Goal: Task Accomplishment & Management: Manage account settings

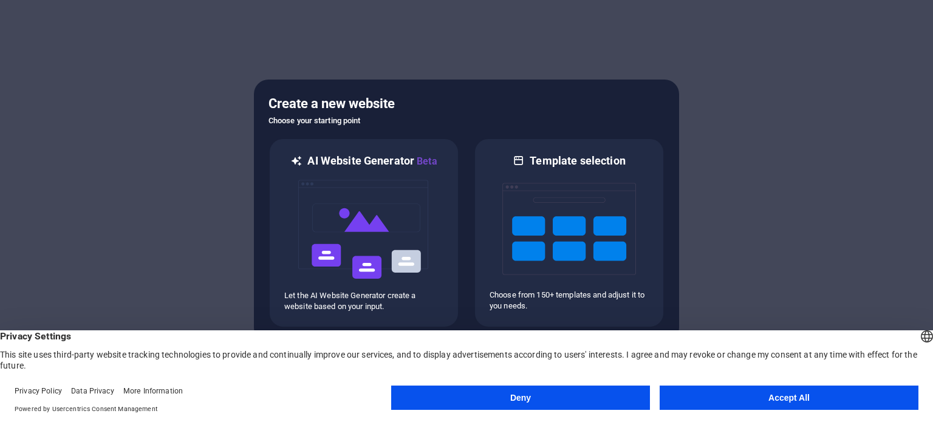
click at [785, 391] on button "Accept All" at bounding box center [789, 398] width 259 height 24
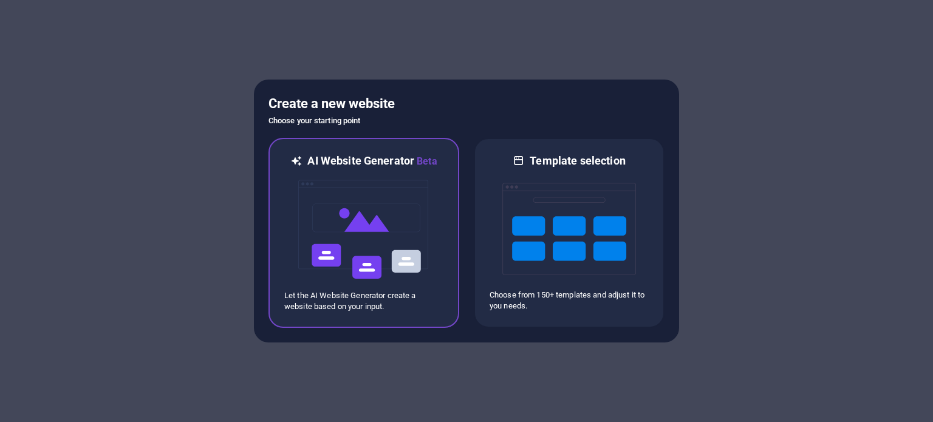
click at [358, 233] on img at bounding box center [364, 229] width 134 height 121
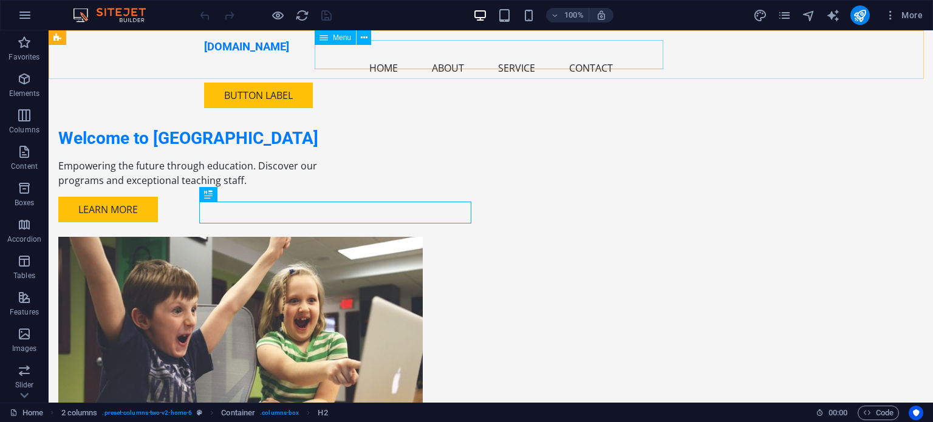
click at [369, 53] on nav "Home About Service Contact" at bounding box center [490, 67] width 573 height 29
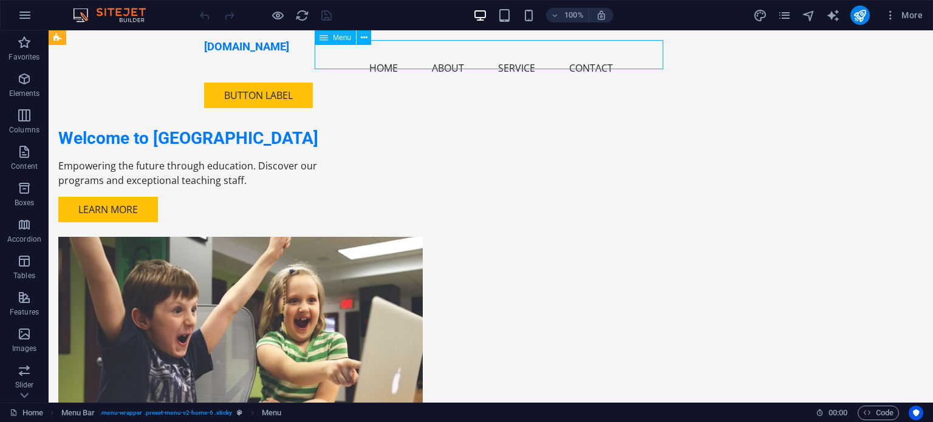
click at [384, 53] on nav "Home About Service Contact" at bounding box center [490, 67] width 573 height 29
click at [383, 54] on nav "Home About Service Contact" at bounding box center [490, 67] width 573 height 29
click at [727, 83] on div "Button label" at bounding box center [490, 96] width 573 height 26
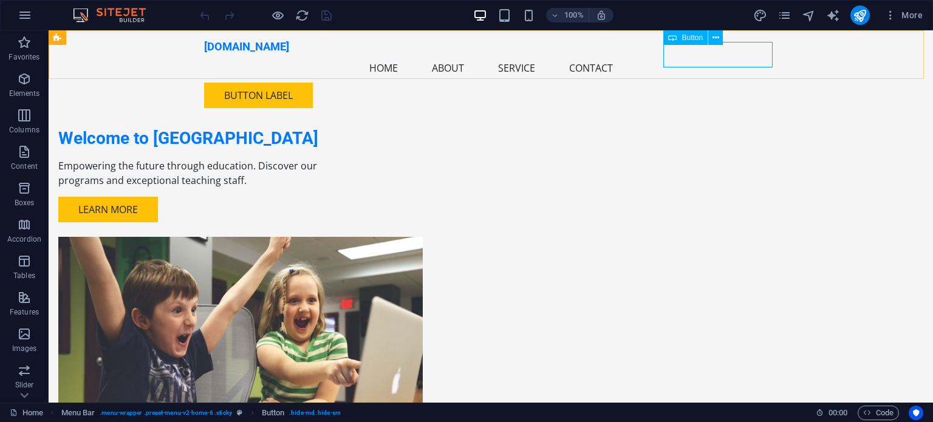
click at [722, 83] on div "Button label" at bounding box center [490, 96] width 573 height 26
click at [677, 38] on div "Button" at bounding box center [685, 37] width 44 height 15
click at [368, 54] on nav "Home About Service Contact" at bounding box center [490, 67] width 573 height 29
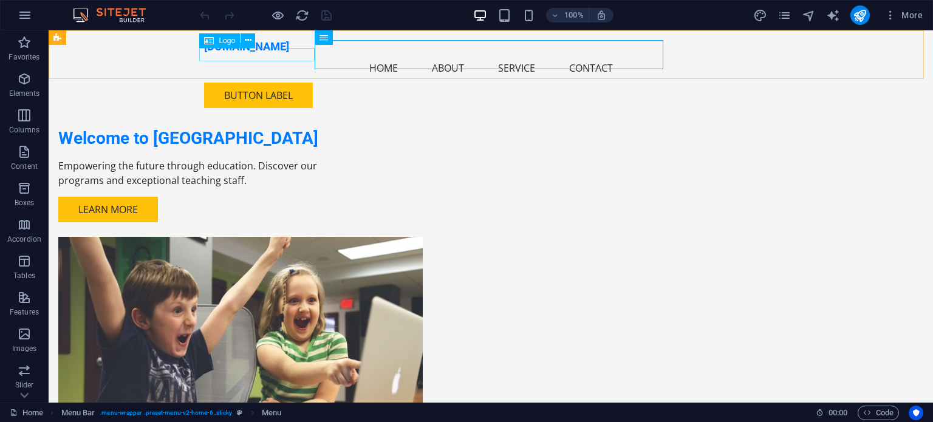
click at [230, 43] on span "Logo" at bounding box center [227, 40] width 16 height 7
click at [374, 56] on nav "Home About Service Contact" at bounding box center [490, 67] width 573 height 29
click at [384, 53] on nav "Home About Service Contact" at bounding box center [490, 67] width 573 height 29
click at [384, 55] on nav "Home About Service Contact" at bounding box center [490, 67] width 573 height 29
click at [326, 38] on icon at bounding box center [323, 37] width 9 height 15
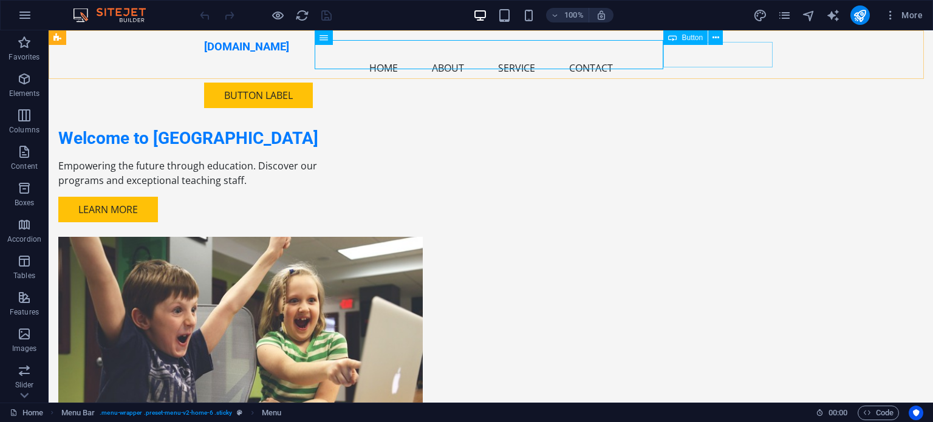
click at [713, 83] on div "Button label" at bounding box center [490, 96] width 573 height 26
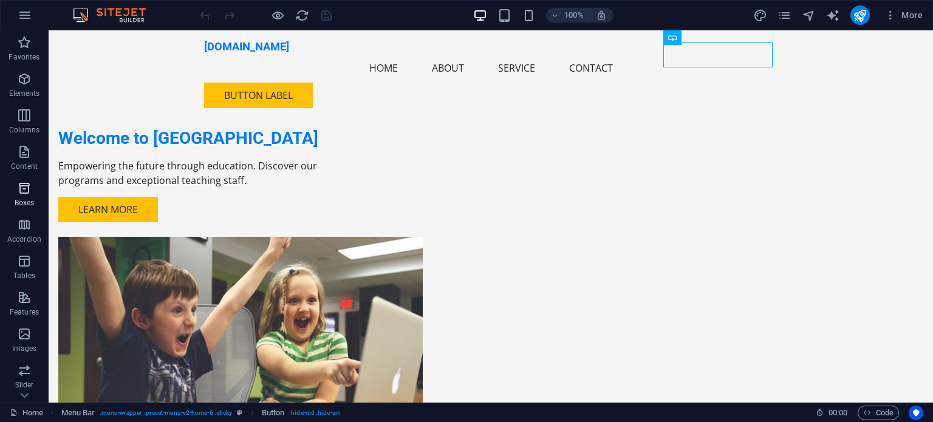
click at [29, 194] on icon "button" at bounding box center [24, 188] width 15 height 15
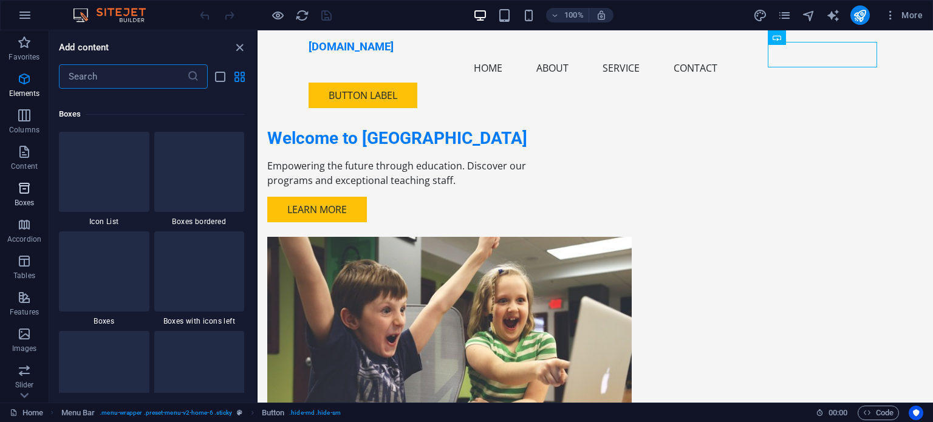
scroll to position [3350, 0]
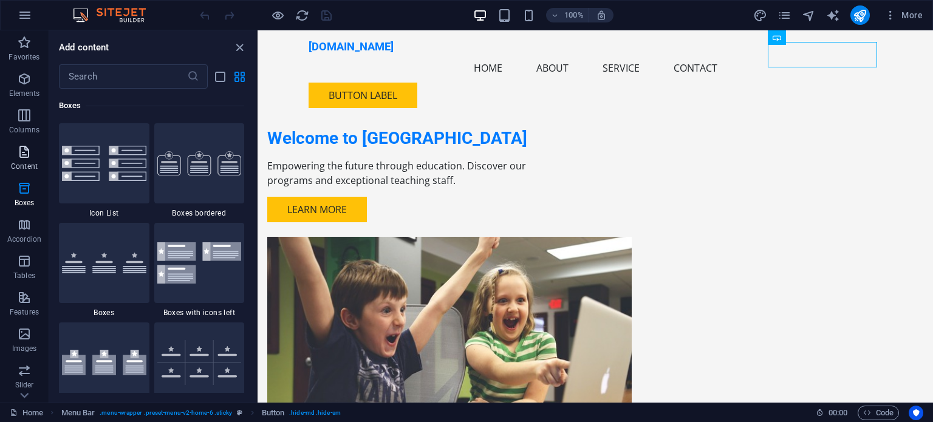
click at [24, 155] on icon "button" at bounding box center [24, 152] width 15 height 15
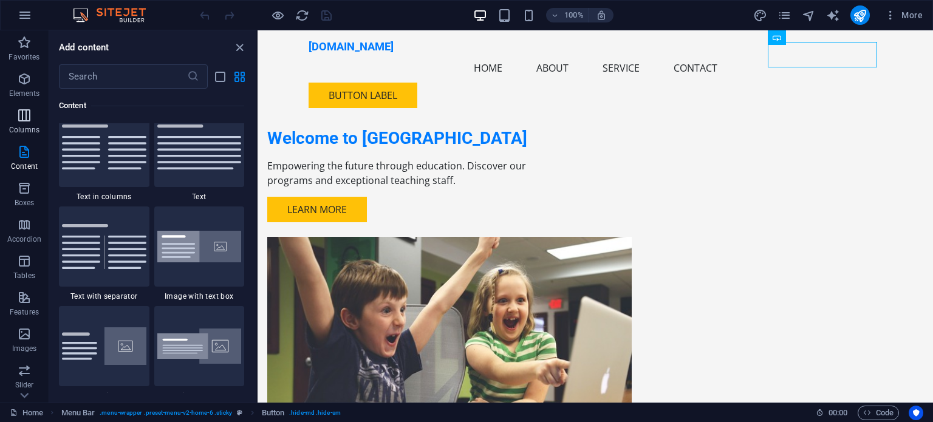
scroll to position [2125, 0]
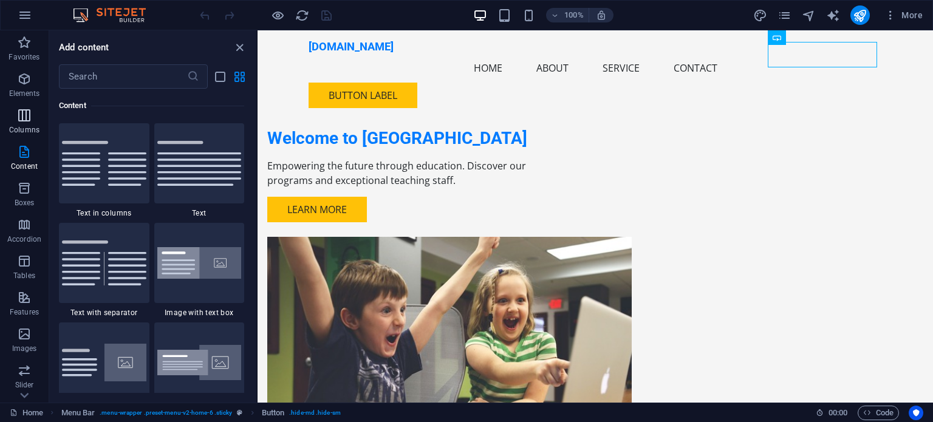
click at [24, 117] on icon "button" at bounding box center [24, 115] width 15 height 15
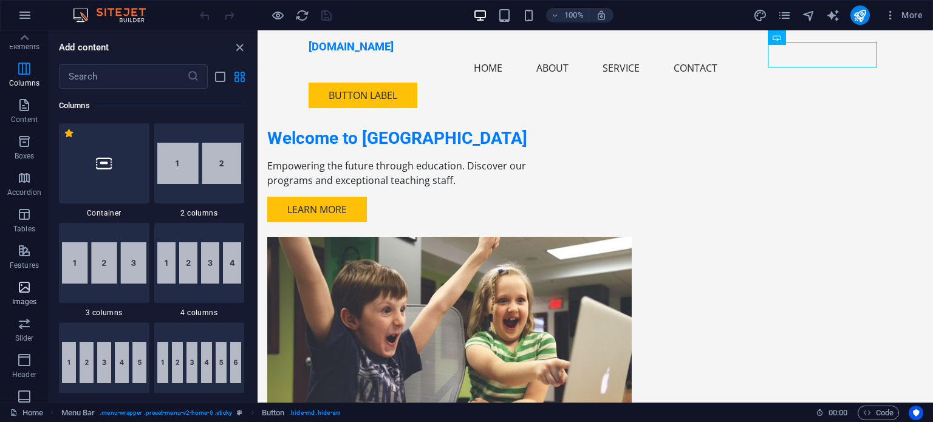
scroll to position [0, 0]
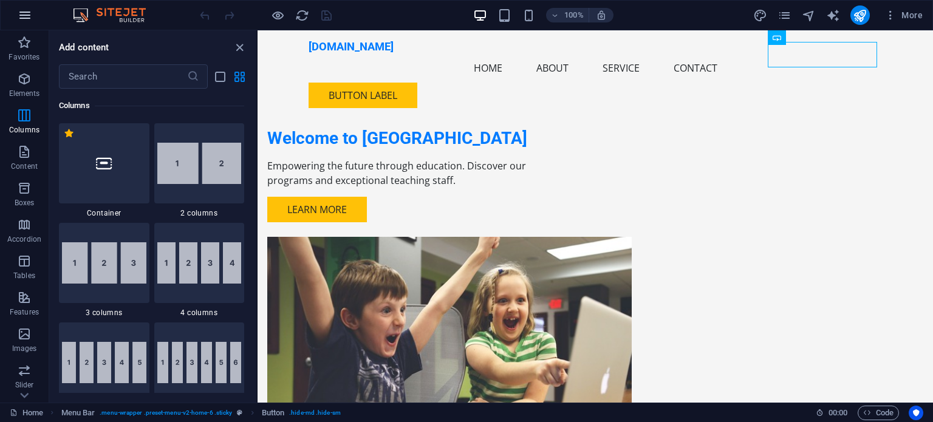
click at [24, 13] on icon "button" at bounding box center [25, 15] width 15 height 15
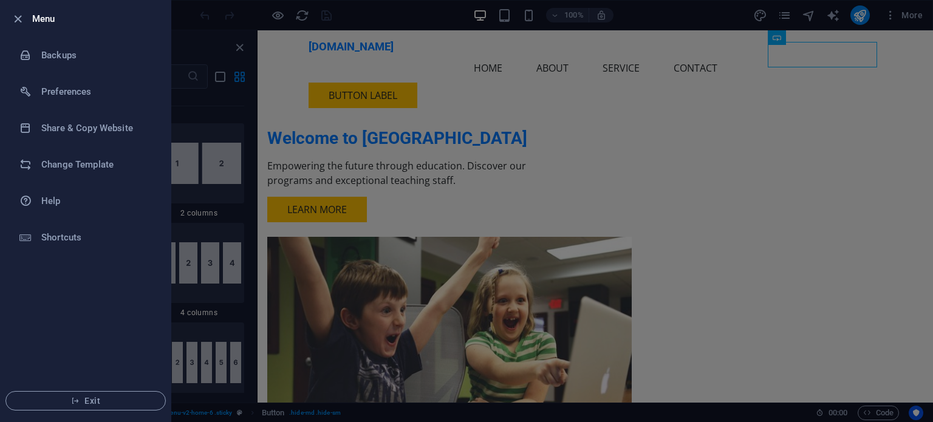
click at [469, 118] on div at bounding box center [466, 211] width 933 height 422
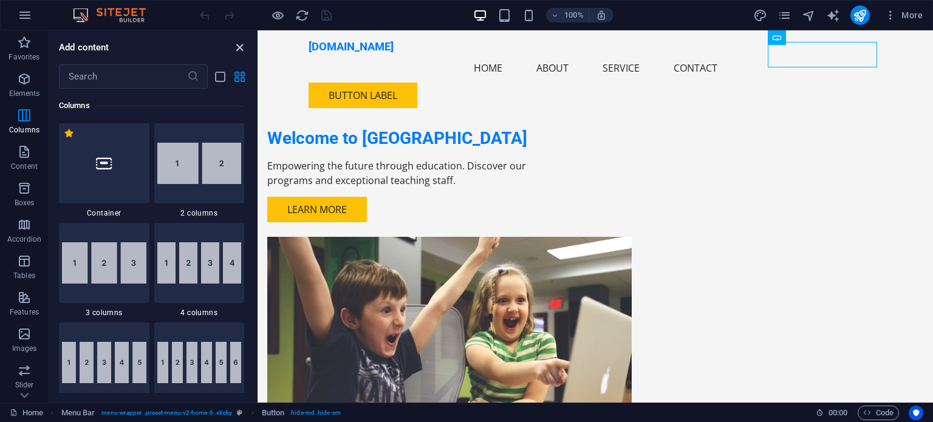
click at [238, 49] on icon "close panel" at bounding box center [240, 48] width 14 height 14
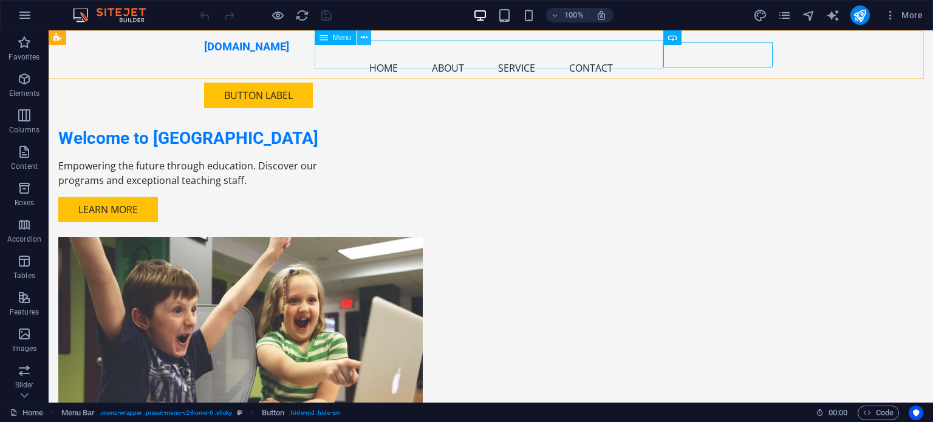
click at [369, 43] on button at bounding box center [364, 37] width 15 height 15
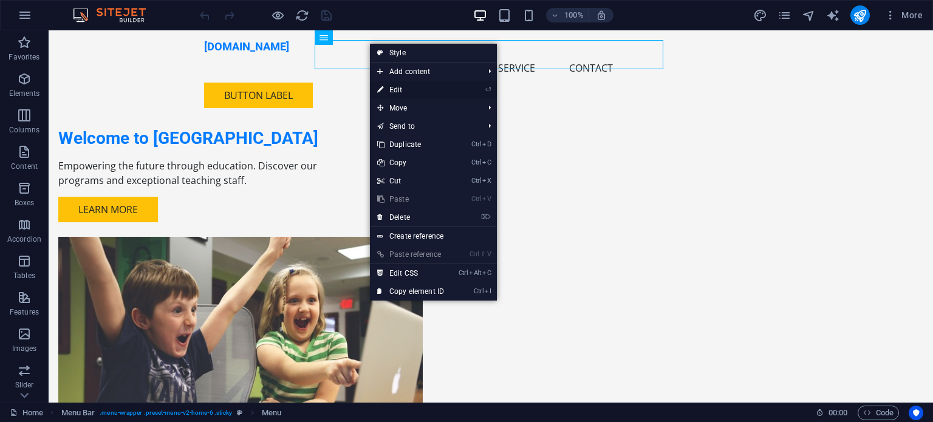
click at [412, 89] on link "⏎ Edit" at bounding box center [410, 90] width 81 height 18
select select
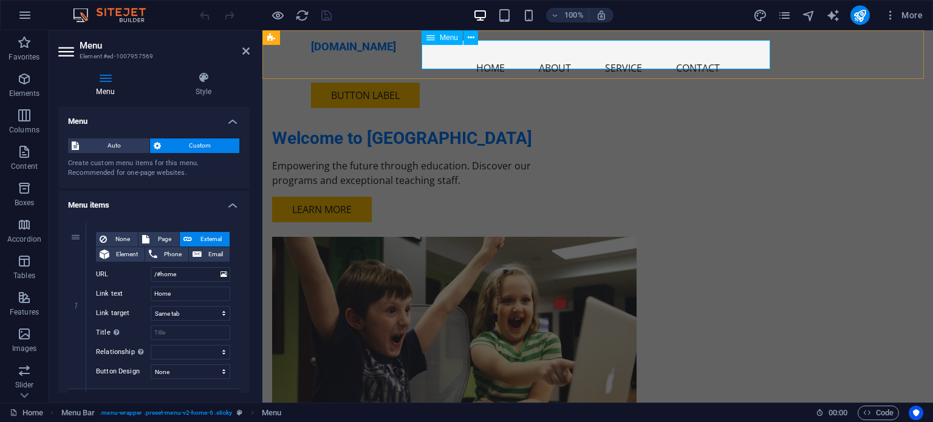
click at [485, 55] on nav "Home About Service Contact" at bounding box center [597, 67] width 573 height 29
drag, startPoint x: 176, startPoint y: 274, endPoint x: 160, endPoint y: 276, distance: 15.9
click at [160, 276] on input "/#home" at bounding box center [191, 274] width 80 height 15
drag, startPoint x: 175, startPoint y: 294, endPoint x: 160, endPoint y: 301, distance: 16.0
click at [144, 293] on div "Link text Home" at bounding box center [163, 294] width 134 height 15
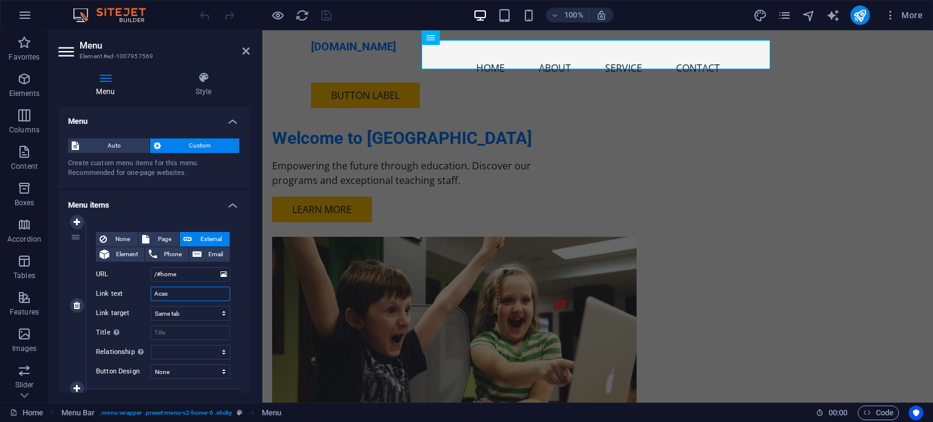
type input "Acasa"
select select
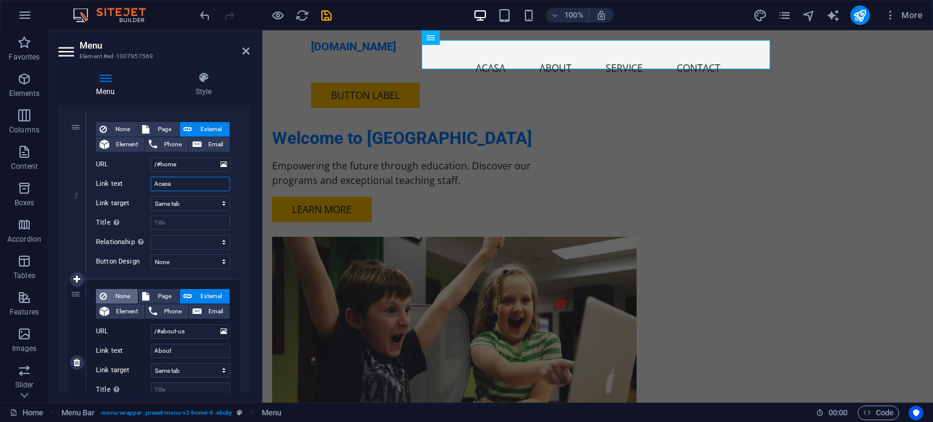
scroll to position [121, 0]
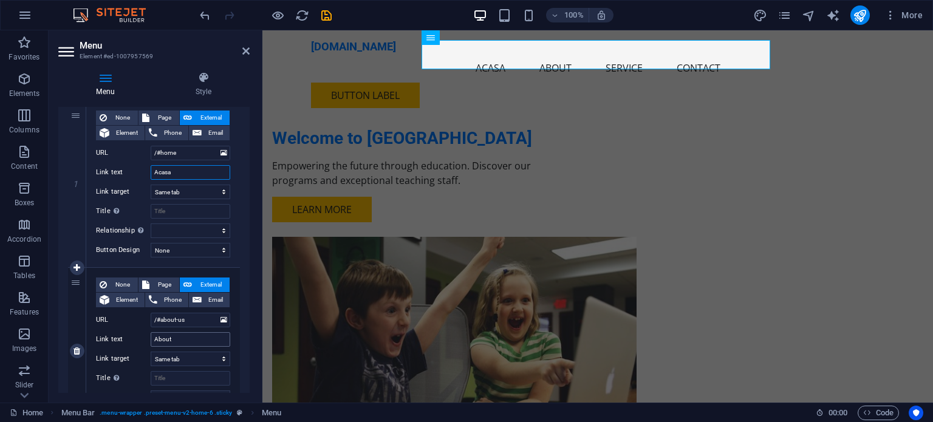
type input "Acasa"
drag, startPoint x: 183, startPoint y: 340, endPoint x: 151, endPoint y: 340, distance: 32.2
click at [151, 340] on input "About" at bounding box center [191, 339] width 80 height 15
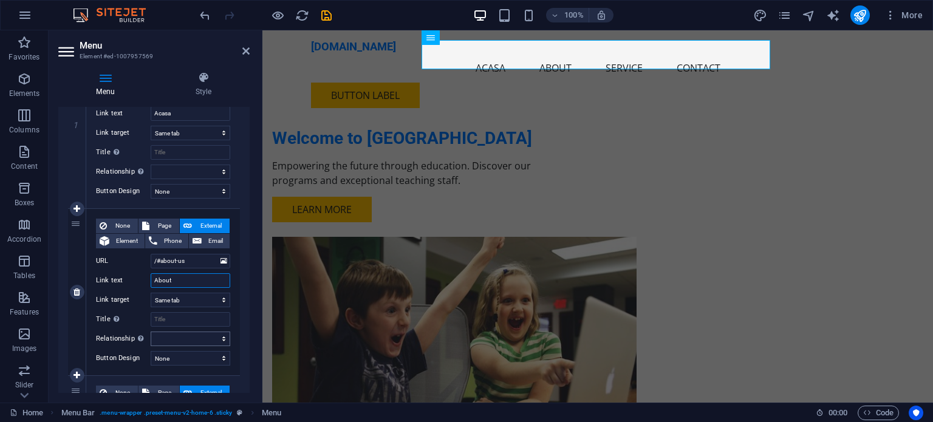
scroll to position [182, 0]
type input "Despe"
select select
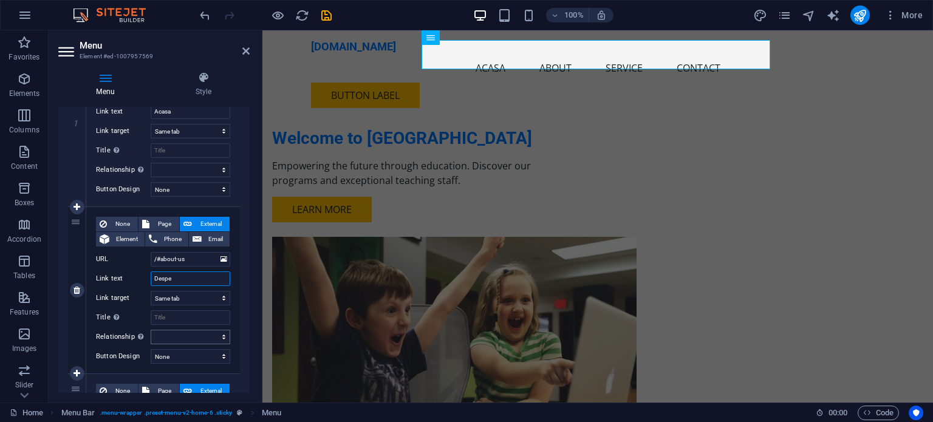
select select
type input "Despt"
select select
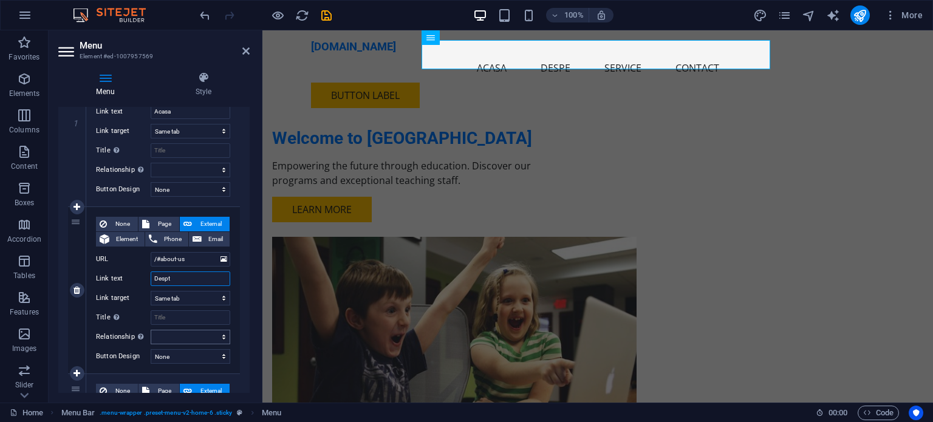
select select
type input "Despre"
select select
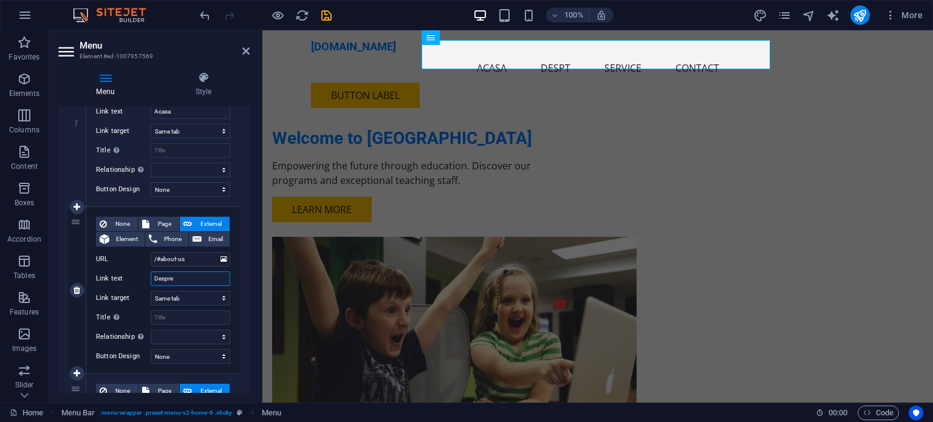
select select
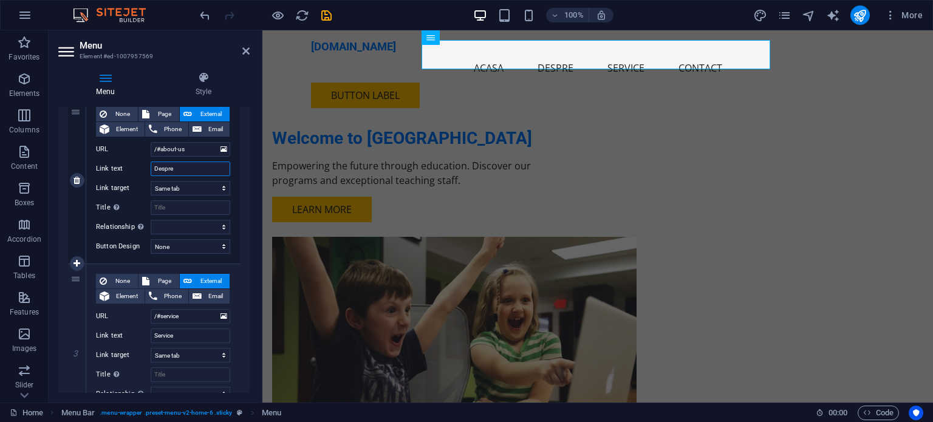
scroll to position [304, 0]
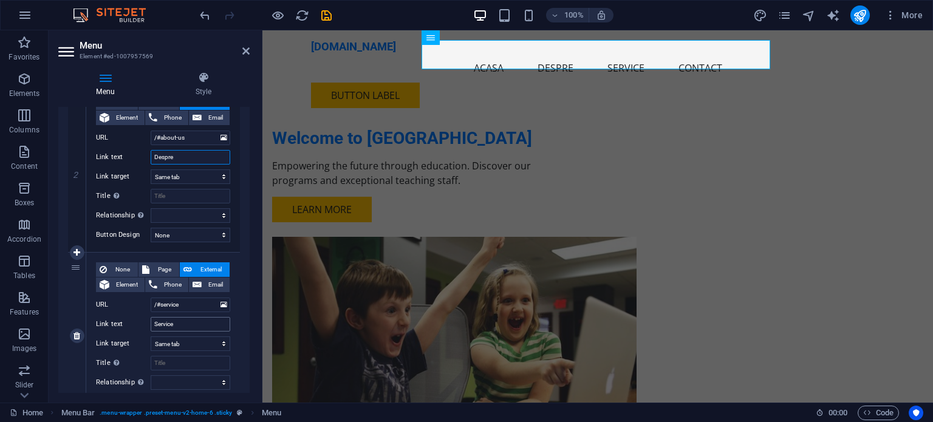
type input "Despre"
drag, startPoint x: 182, startPoint y: 323, endPoint x: 141, endPoint y: 323, distance: 41.3
click at [141, 323] on div "Link text Service" at bounding box center [163, 324] width 134 height 15
type input "Oferta educationala"
select select
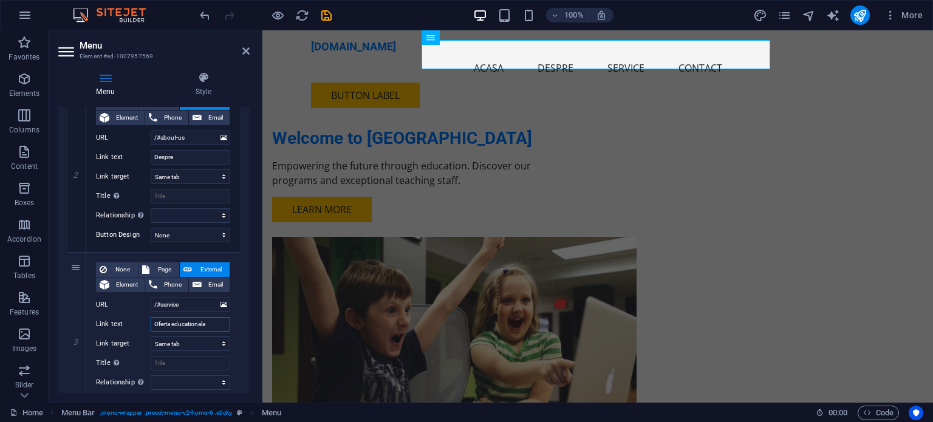
select select
type input "Oferta educationala"
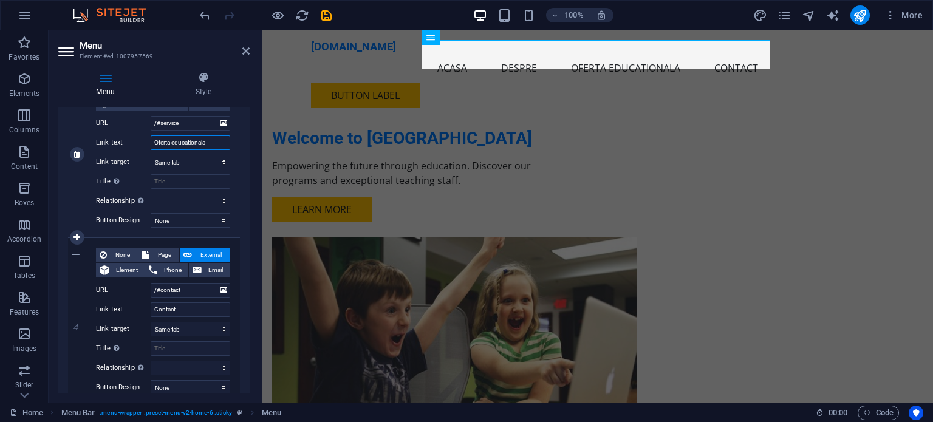
scroll to position [486, 0]
drag, startPoint x: 183, startPoint y: 310, endPoint x: 114, endPoint y: 299, distance: 70.1
click at [112, 299] on div "None Page External Element Phone Email Page Home Subpage Legal Notice Privacy E…" at bounding box center [163, 311] width 134 height 128
type input "Examena"
select select
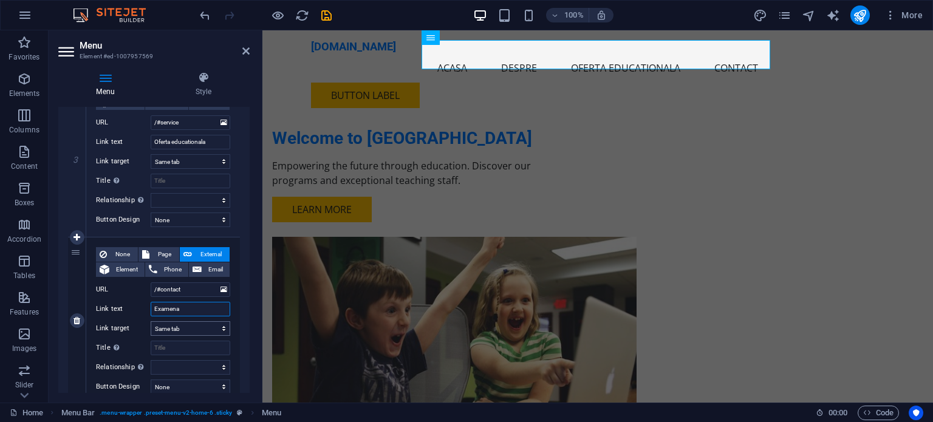
select select
type input "Examene"
select select
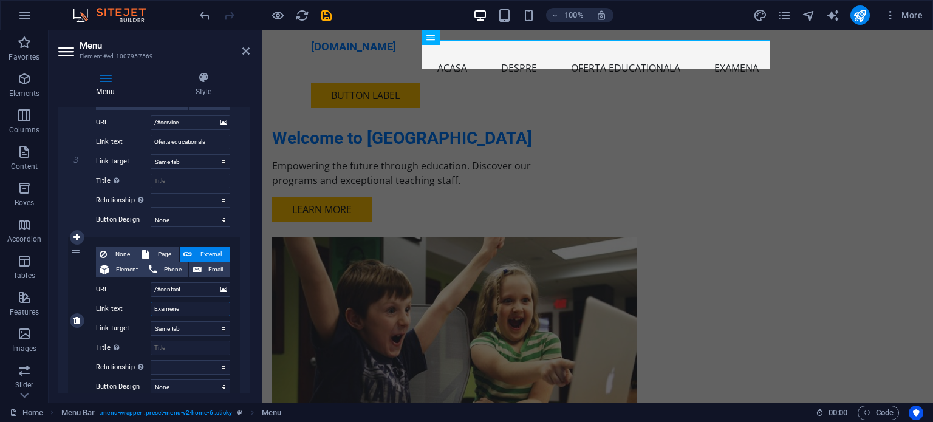
select select
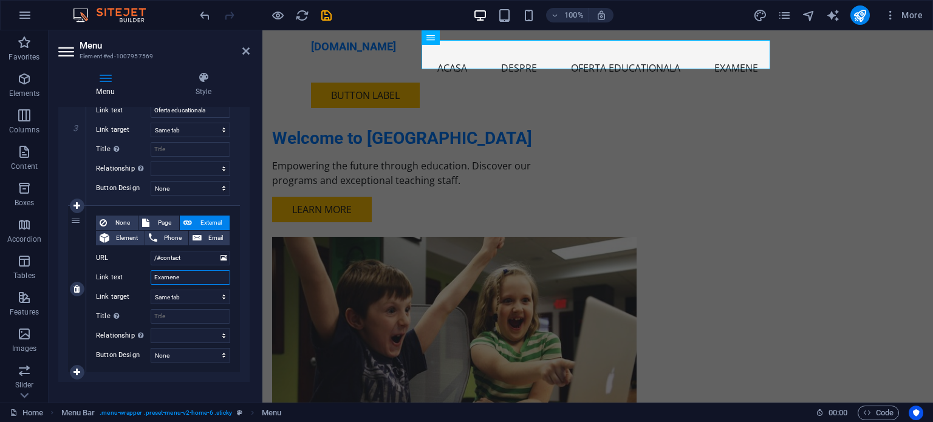
scroll to position [530, 0]
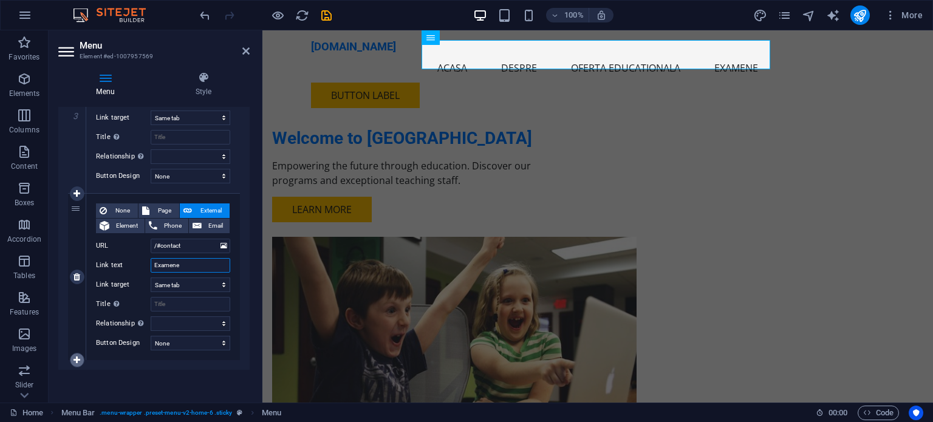
type input "Examene"
click at [78, 358] on icon at bounding box center [76, 360] width 7 height 9
select select
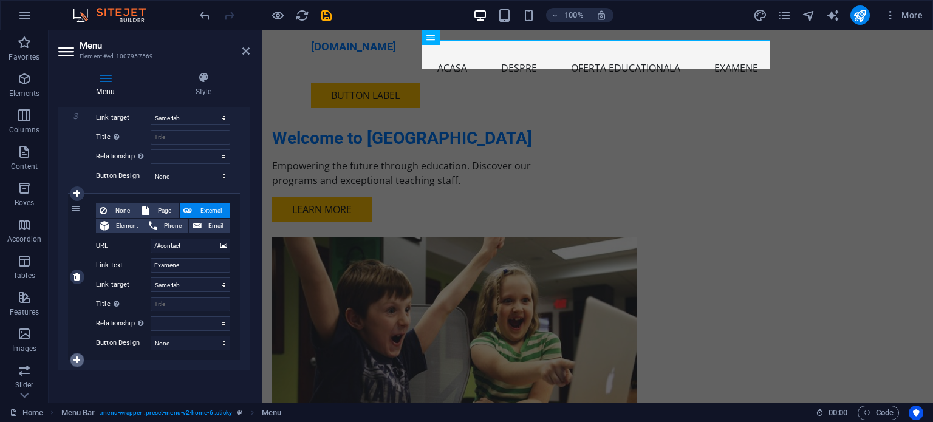
select select
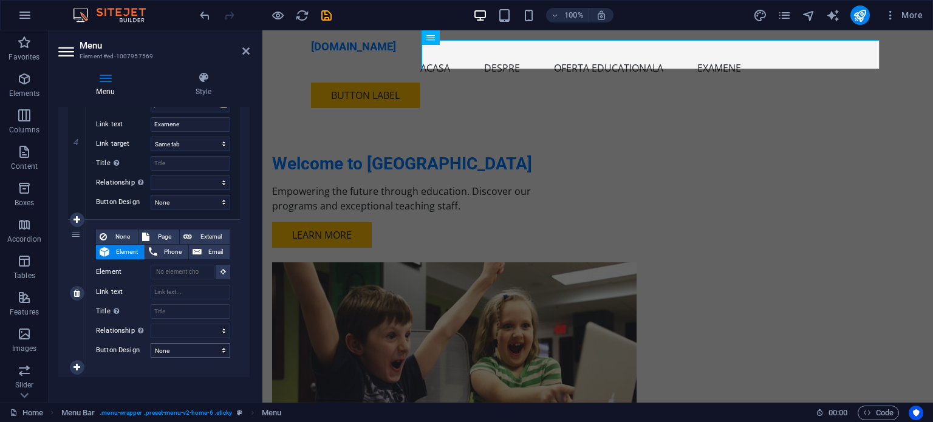
scroll to position [678, 0]
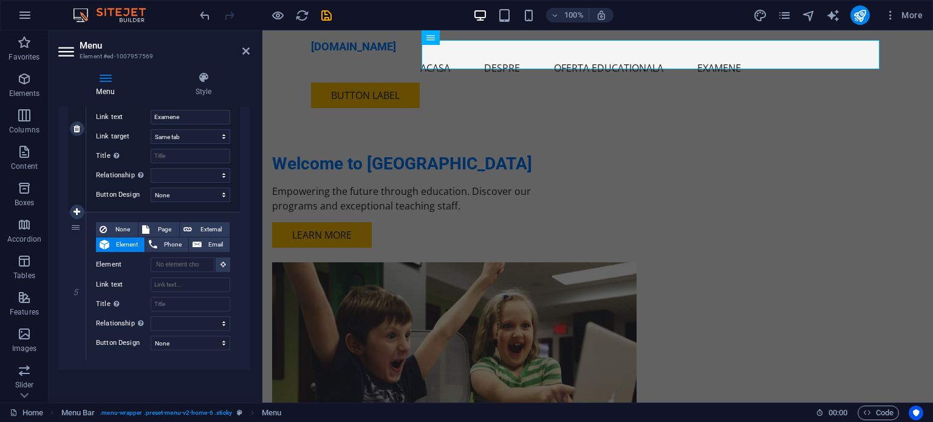
click at [0, 0] on icon at bounding box center [0, 0] width 0 height 0
select select
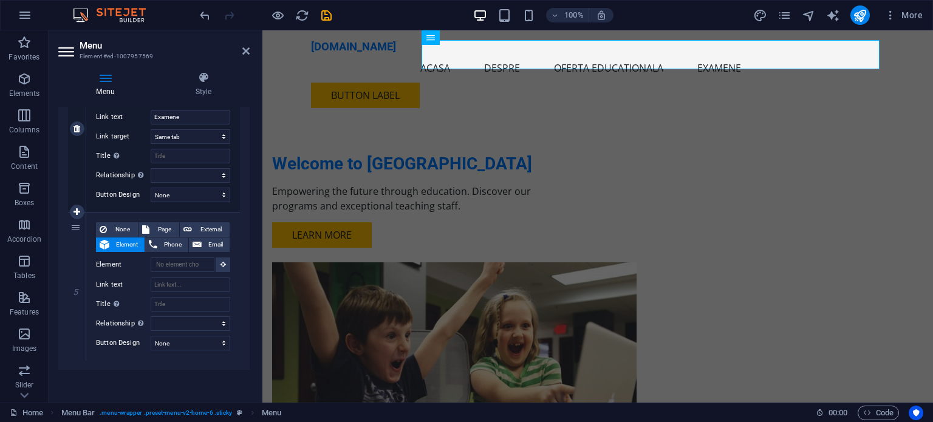
scroll to position [530, 0]
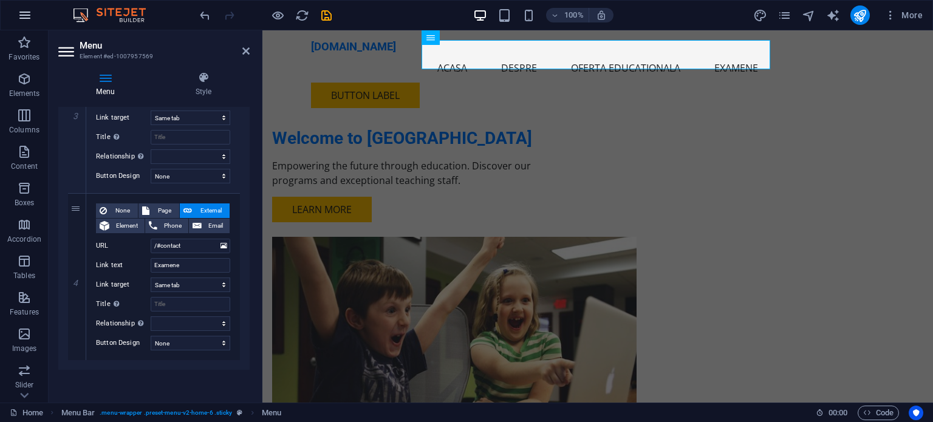
click at [21, 14] on icon "button" at bounding box center [25, 15] width 15 height 15
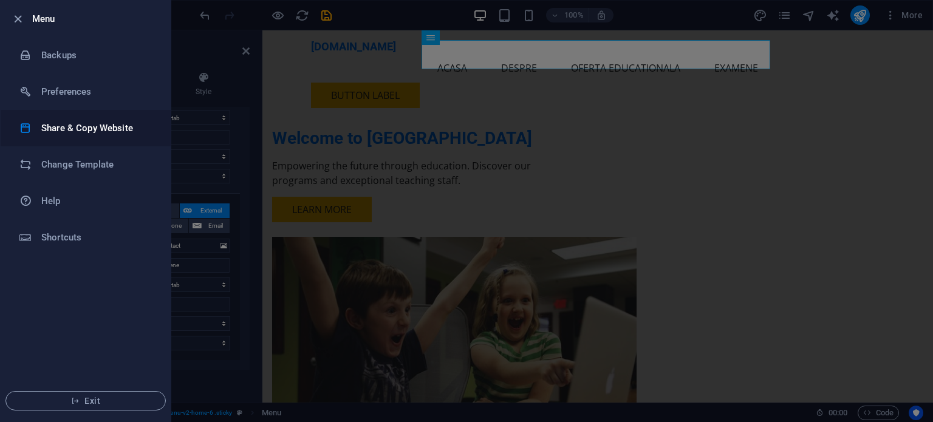
click at [59, 126] on h6 "Share & Copy Website" at bounding box center [97, 128] width 112 height 15
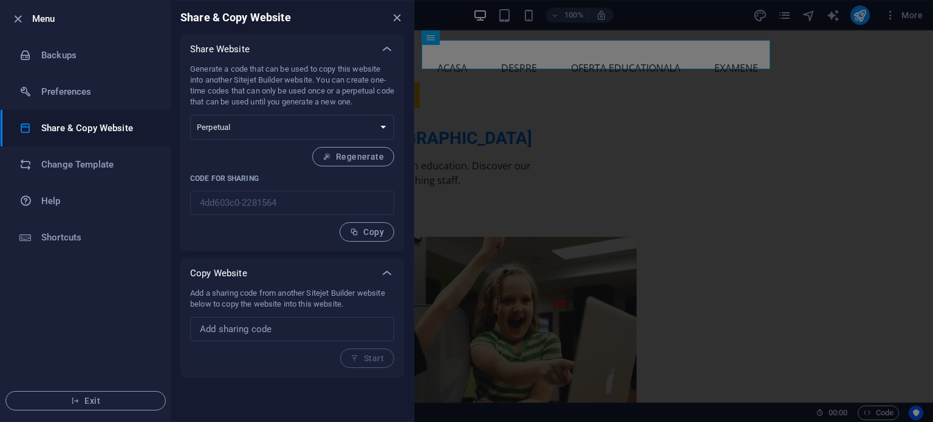
click at [18, 18] on icon "button" at bounding box center [18, 19] width 14 height 14
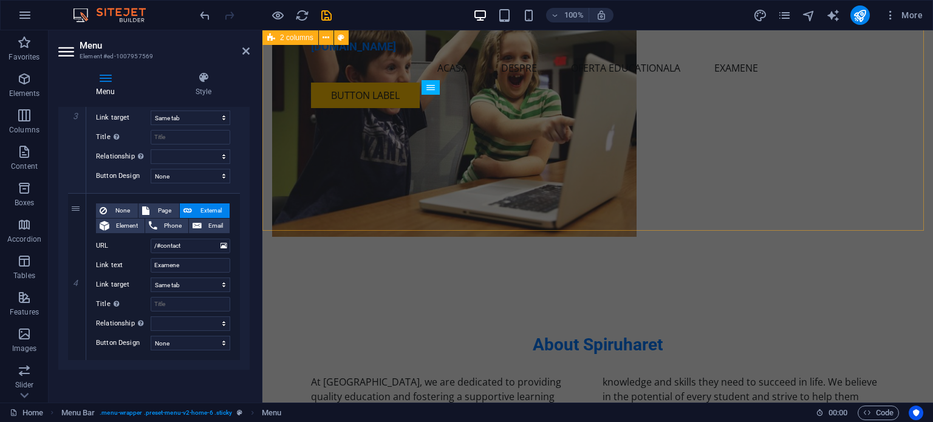
scroll to position [0, 0]
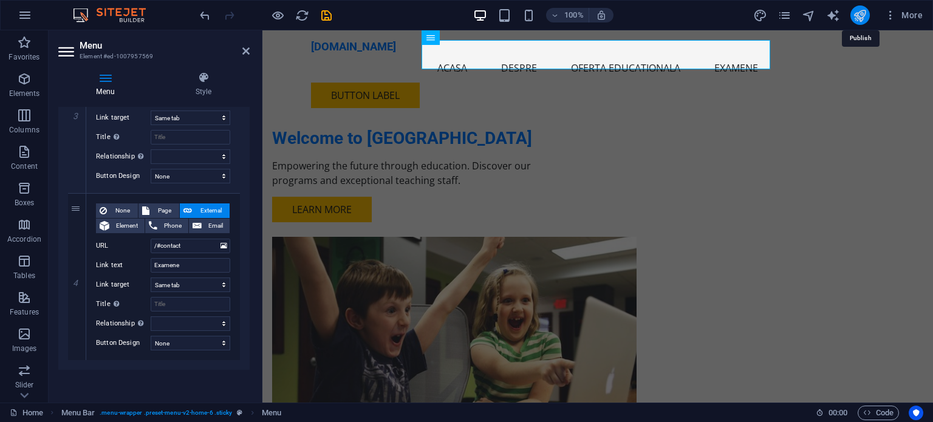
click at [856, 16] on icon "publish" at bounding box center [860, 16] width 14 height 14
checkbox input "false"
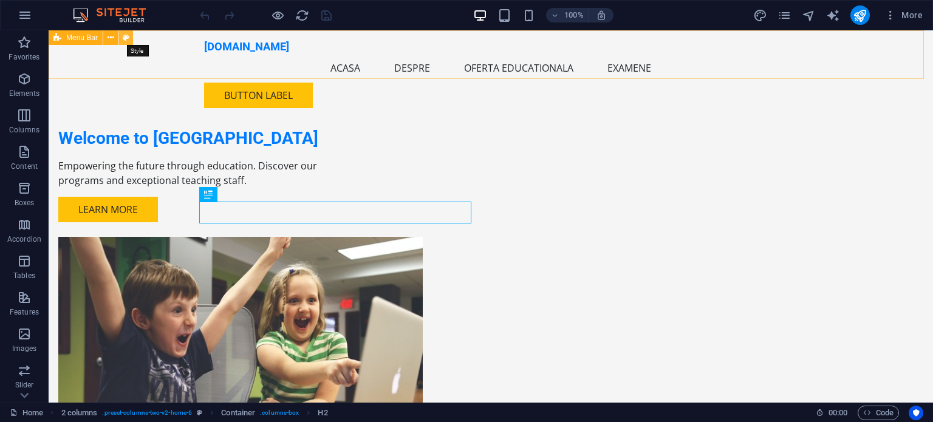
click at [129, 36] on icon at bounding box center [126, 38] width 7 height 13
select select "rem"
select select "preset-menu-v2-home-6"
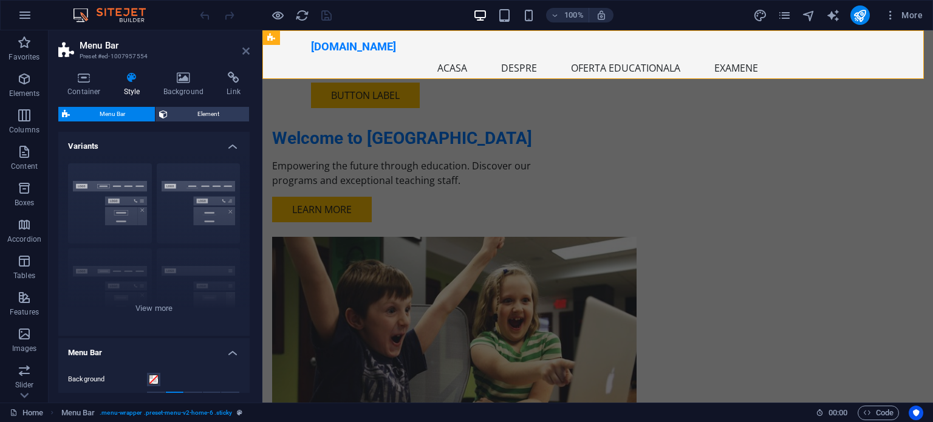
click at [243, 52] on icon at bounding box center [245, 51] width 7 height 10
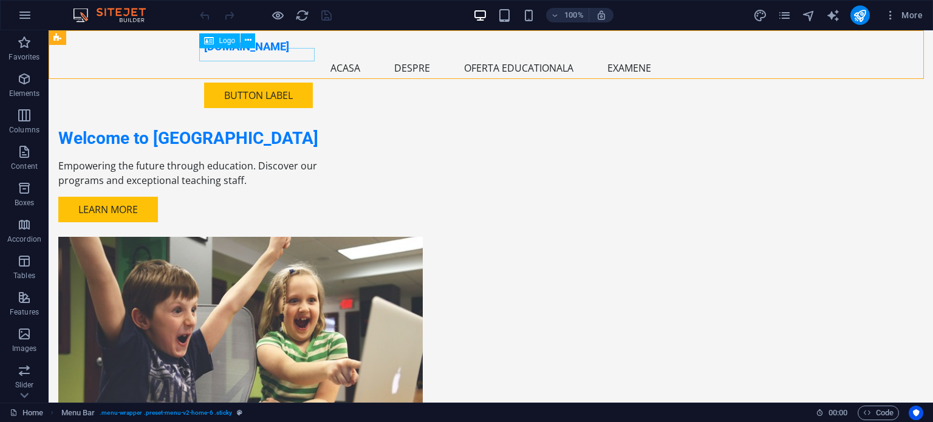
click at [222, 40] on span "Logo" at bounding box center [227, 40] width 16 height 7
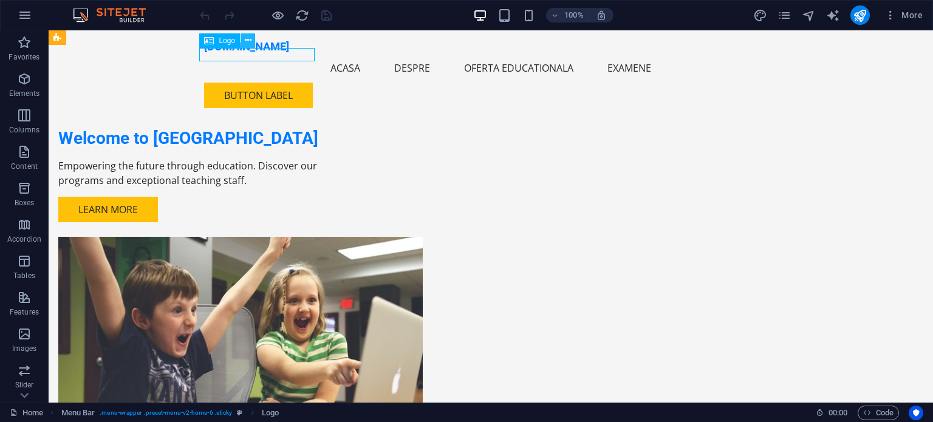
click at [248, 41] on icon at bounding box center [248, 40] width 7 height 13
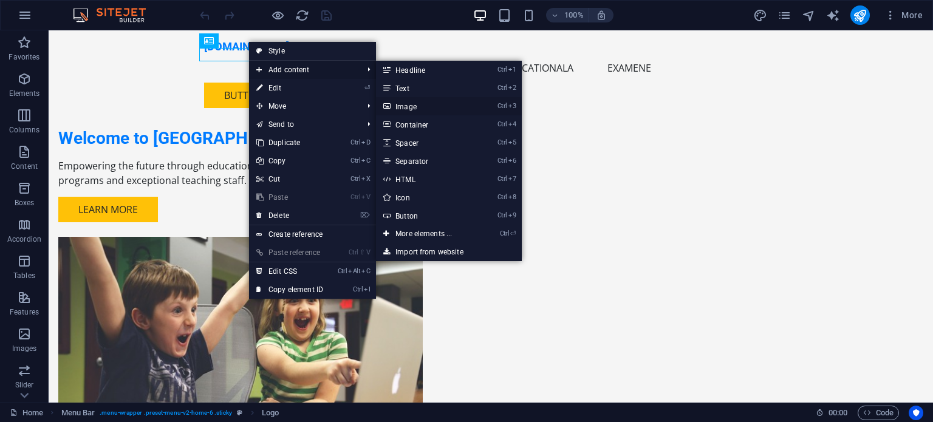
click at [402, 109] on link "Ctrl 3 Image" at bounding box center [426, 106] width 100 height 18
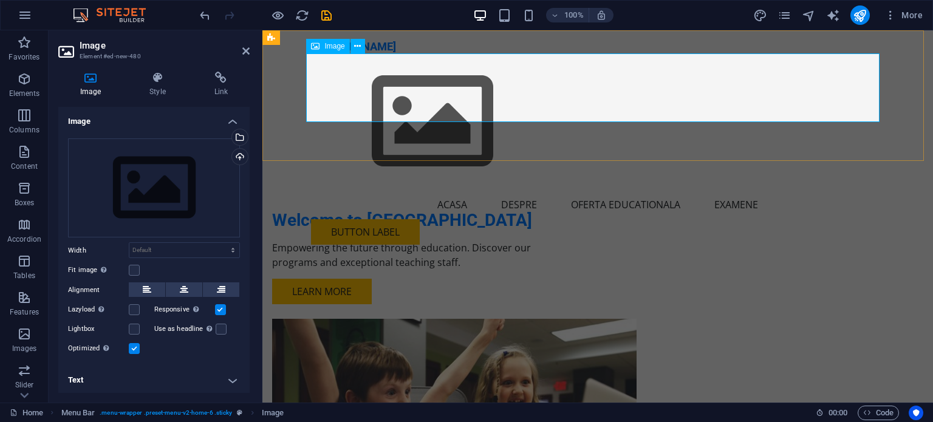
click at [381, 87] on figure at bounding box center [597, 121] width 573 height 137
click at [146, 180] on div "Drag files here, click to choose files or select files from Files or our free s…" at bounding box center [154, 188] width 172 height 100
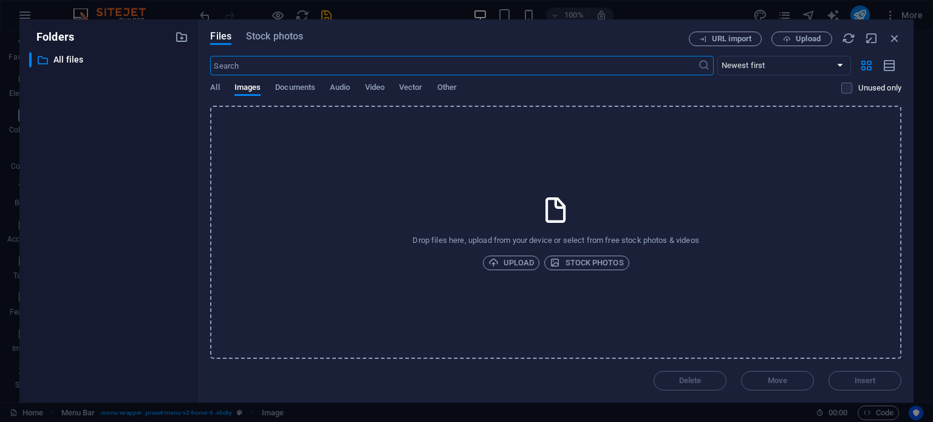
click at [146, 179] on div "​ All files All files" at bounding box center [108, 222] width 159 height 341
click at [523, 260] on span "Upload" at bounding box center [511, 263] width 46 height 15
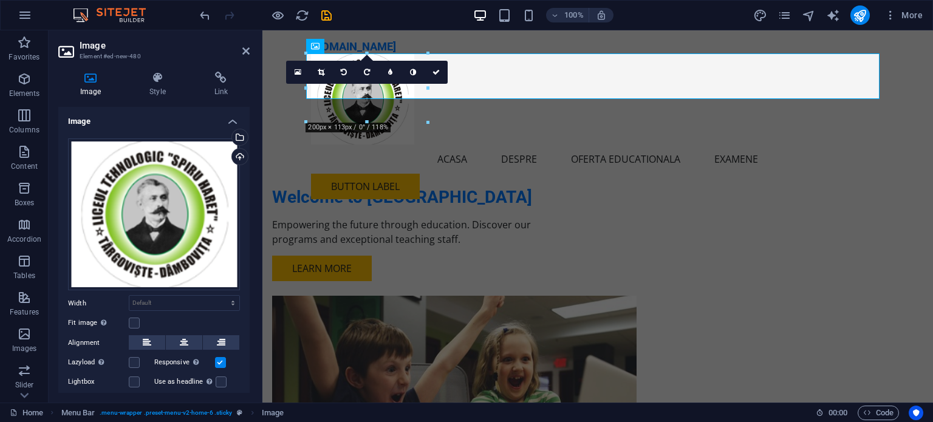
click at [323, 70] on icon at bounding box center [321, 72] width 7 height 7
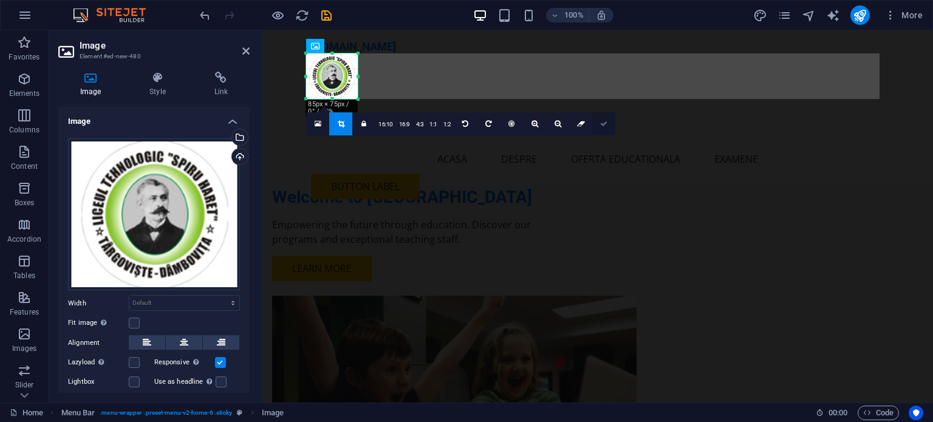
click at [605, 124] on icon at bounding box center [603, 123] width 7 height 7
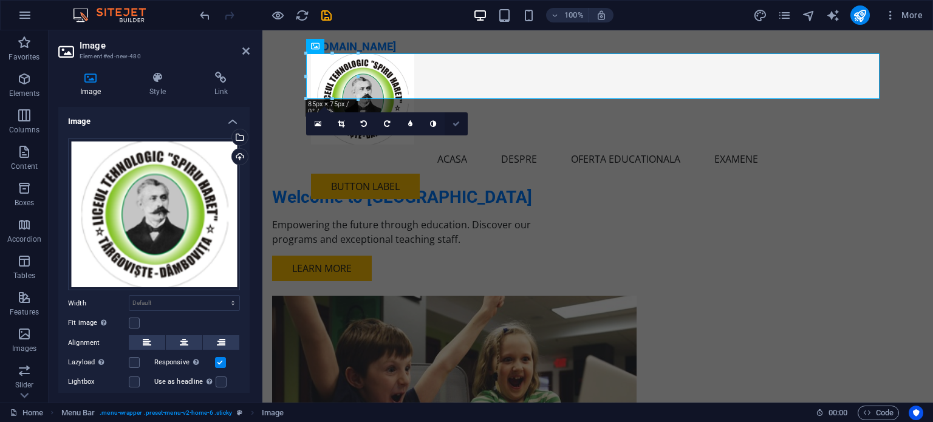
drag, startPoint x: 452, startPoint y: 121, endPoint x: 405, endPoint y: 90, distance: 57.1
click at [452, 121] on icon at bounding box center [455, 123] width 7 height 7
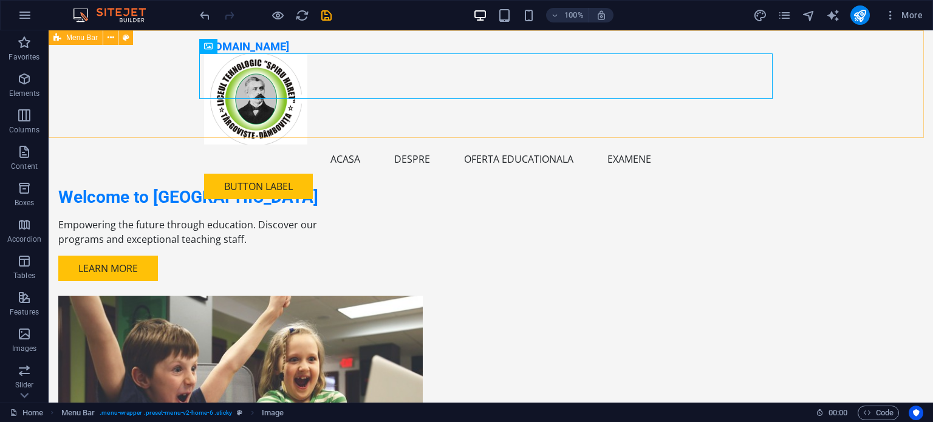
click at [123, 133] on div "spiruharettargoviste.ro Menu Acasa Despre Oferta educationala Examene Button la…" at bounding box center [491, 119] width 884 height 179
click at [231, 80] on figure at bounding box center [490, 98] width 573 height 91
click at [209, 46] on icon at bounding box center [208, 46] width 9 height 15
click at [251, 47] on icon at bounding box center [250, 46] width 7 height 13
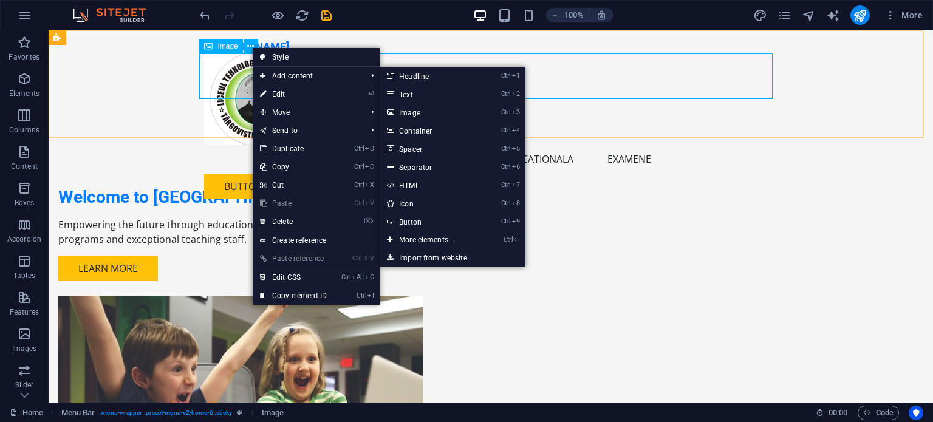
click at [658, 84] on figure at bounding box center [490, 98] width 573 height 91
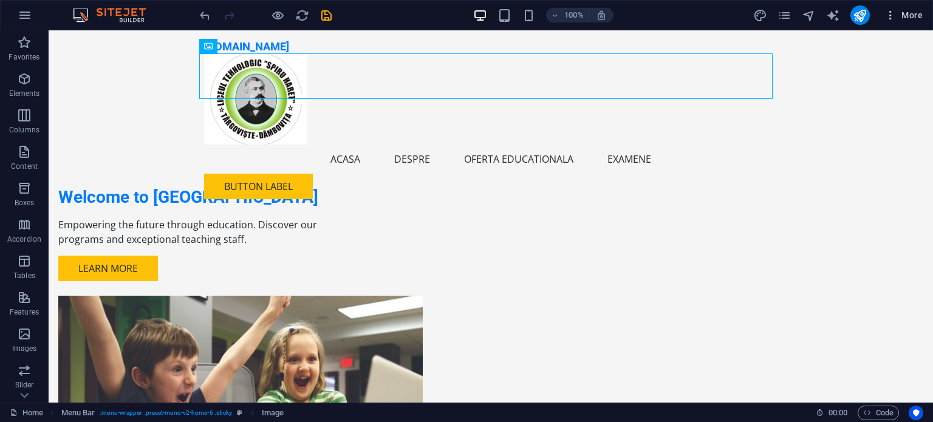
click at [906, 15] on span "More" at bounding box center [903, 15] width 38 height 12
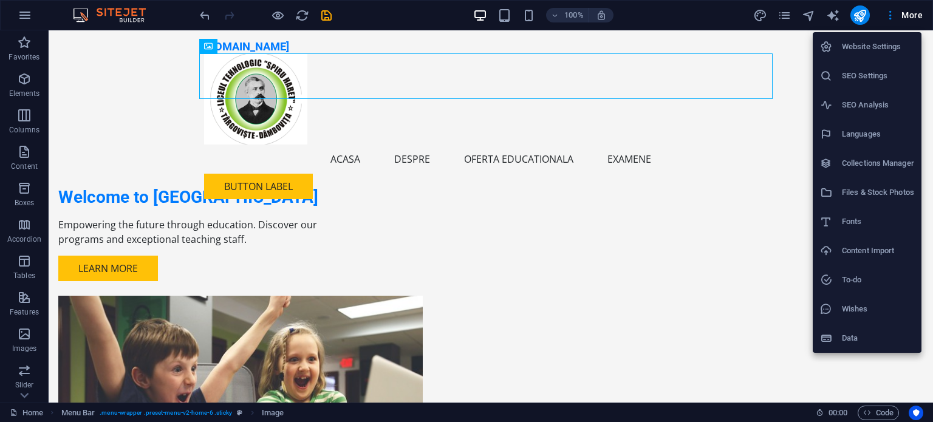
click at [809, 16] on div at bounding box center [466, 211] width 933 height 422
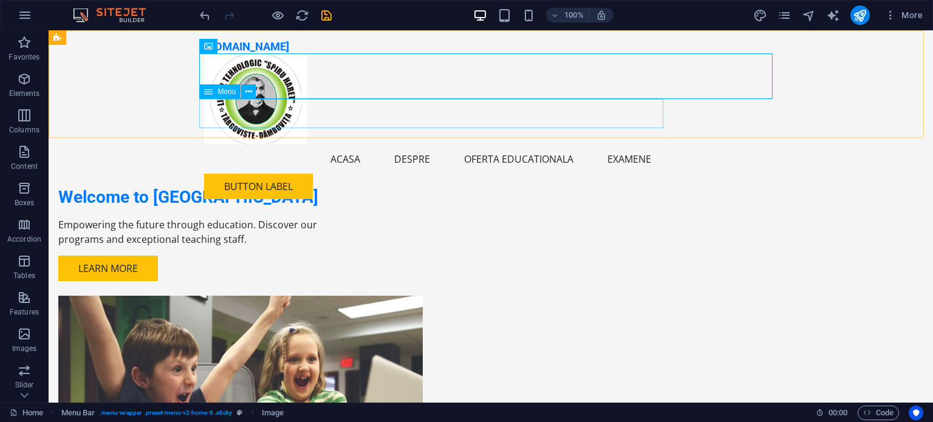
click at [282, 145] on nav "Acasa Despre Oferta educationala Examene" at bounding box center [490, 159] width 573 height 29
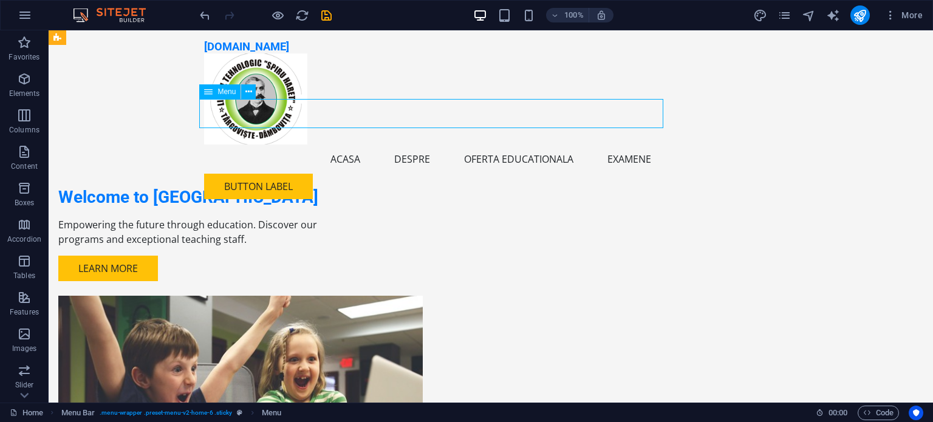
click at [286, 145] on nav "Acasa Despre Oferta educationala Examene" at bounding box center [490, 159] width 573 height 29
select select
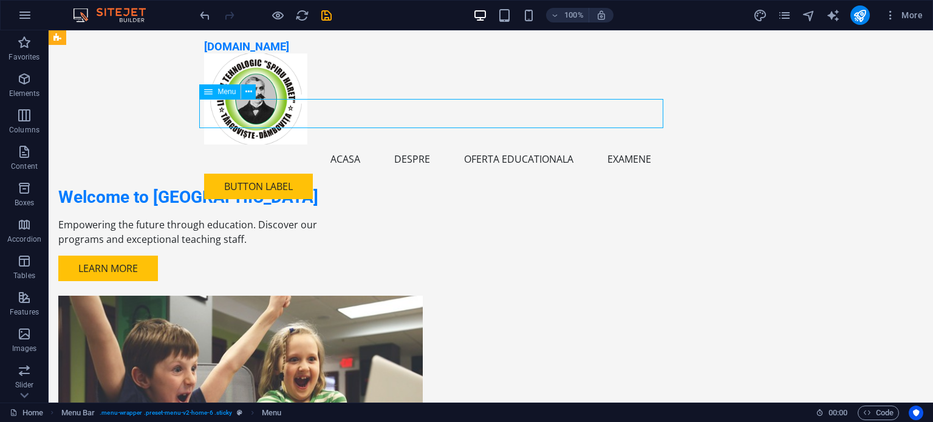
select select
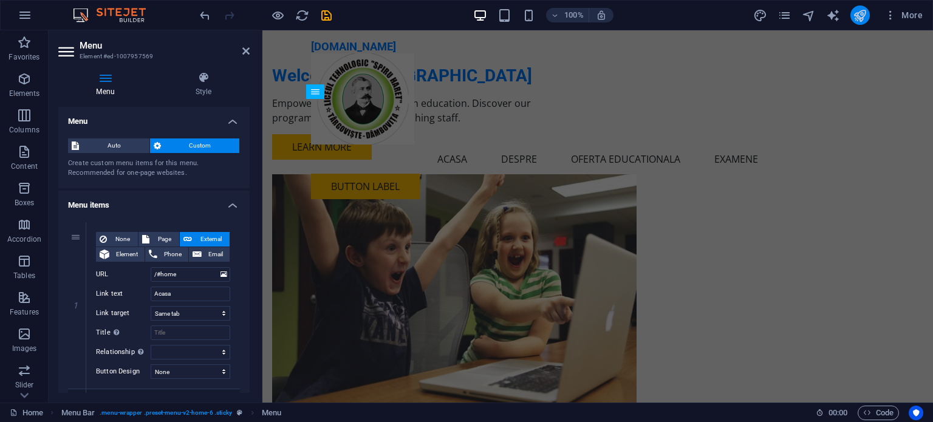
click at [855, 16] on icon "publish" at bounding box center [860, 16] width 14 height 14
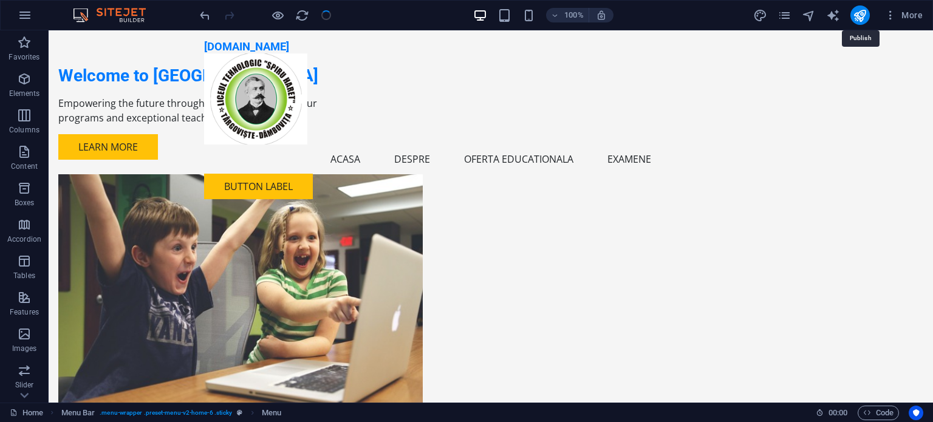
checkbox input "false"
